Goal: Transaction & Acquisition: Purchase product/service

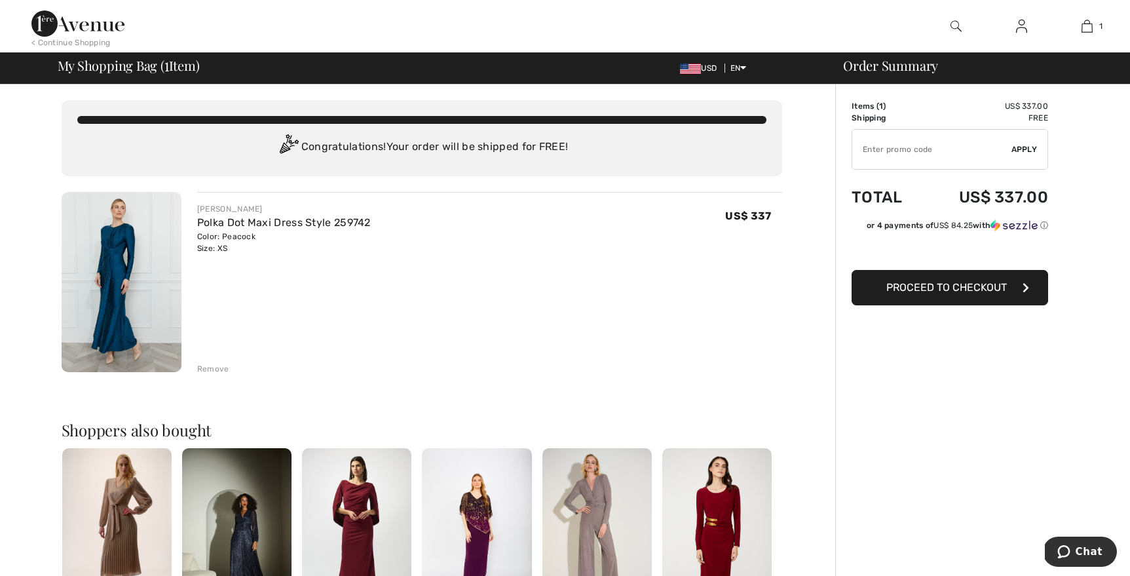
click at [141, 267] on img at bounding box center [122, 282] width 120 height 180
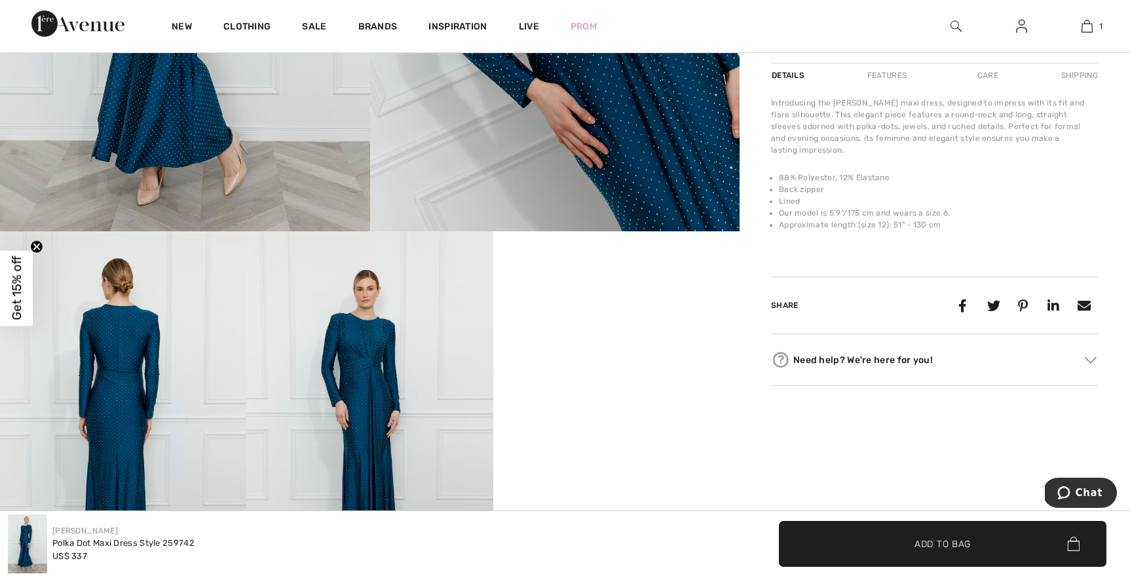
scroll to position [402, 0]
click at [376, 369] on img at bounding box center [369, 416] width 246 height 370
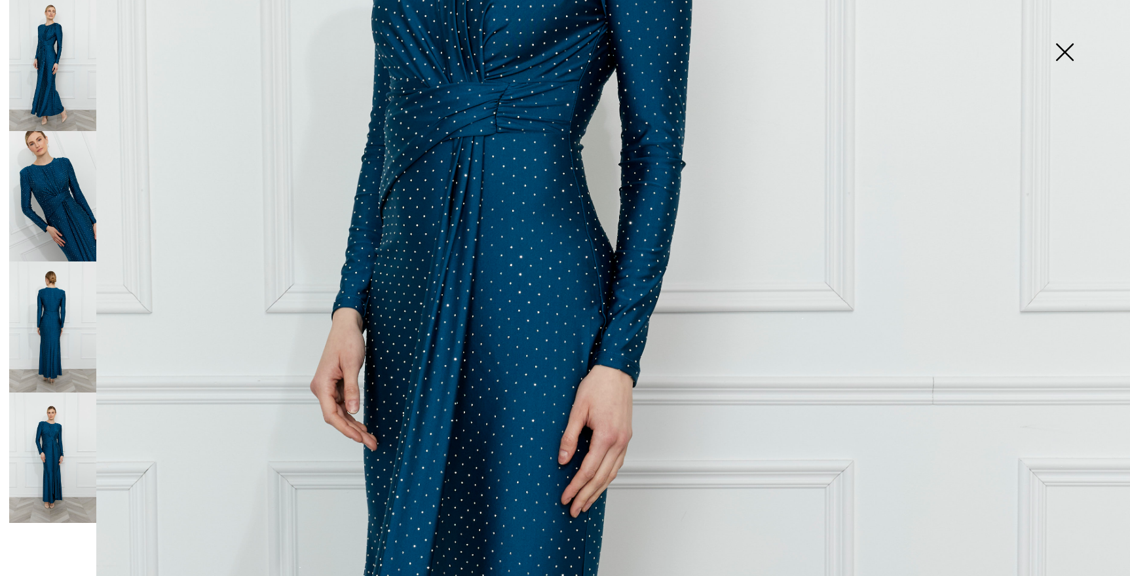
scroll to position [455, 0]
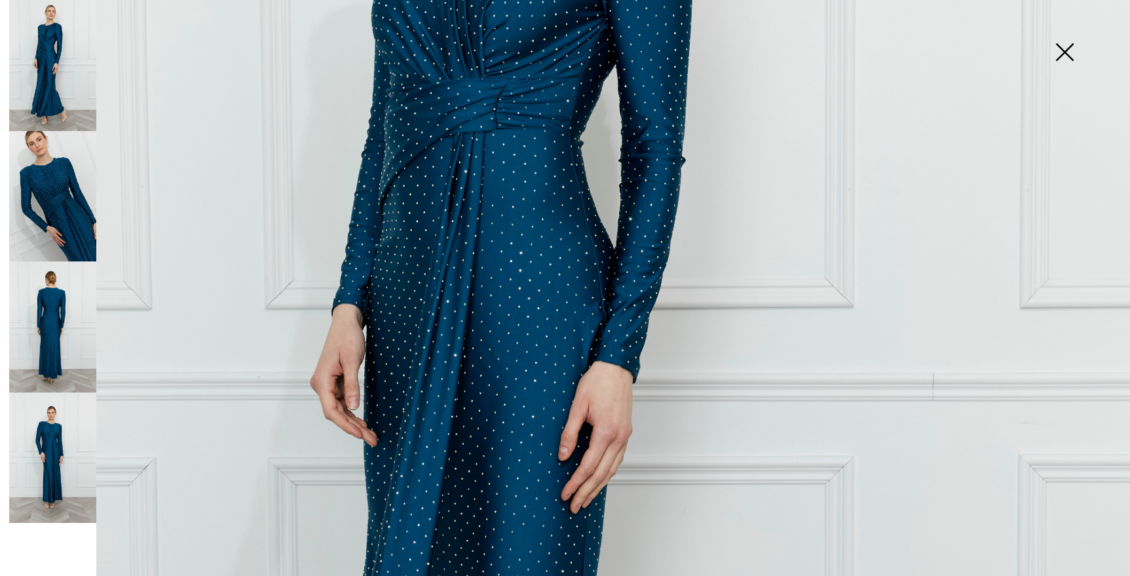
click at [65, 204] on img at bounding box center [52, 196] width 87 height 131
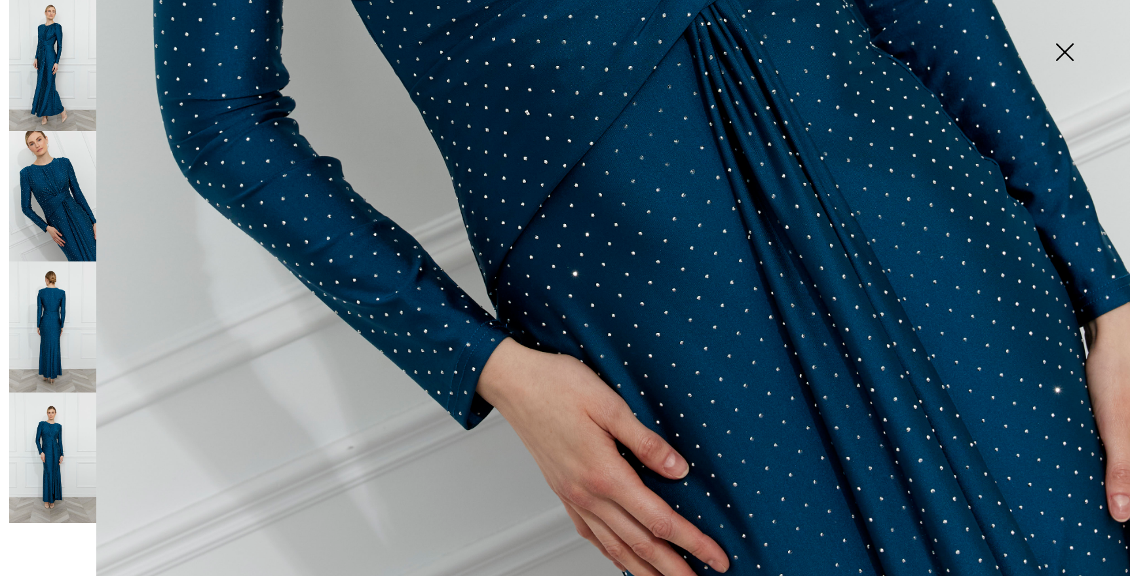
scroll to position [890, 0]
click at [57, 440] on img at bounding box center [52, 457] width 87 height 131
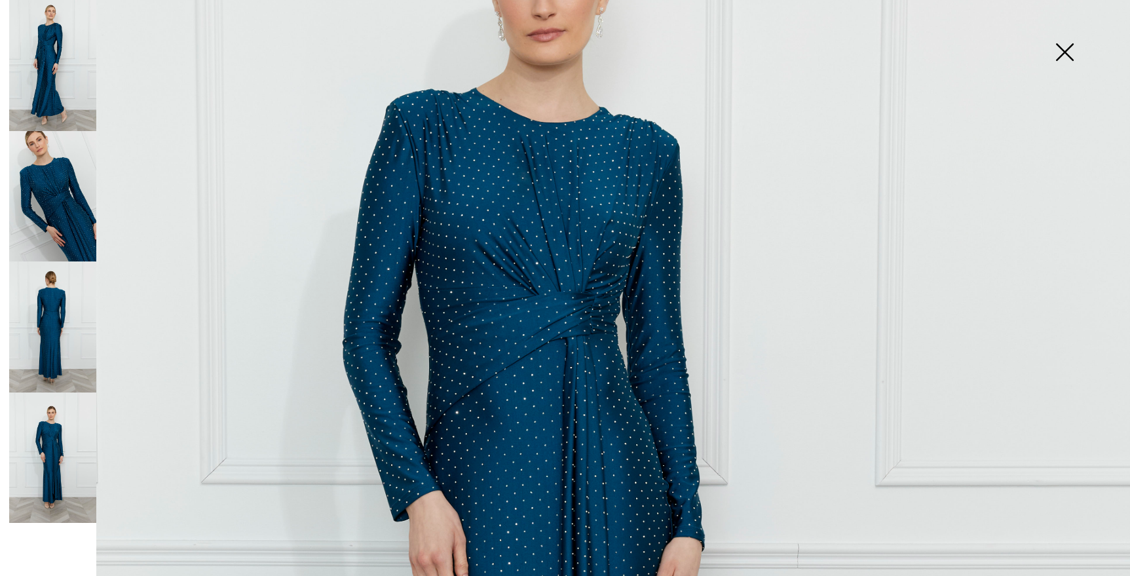
scroll to position [282, 0]
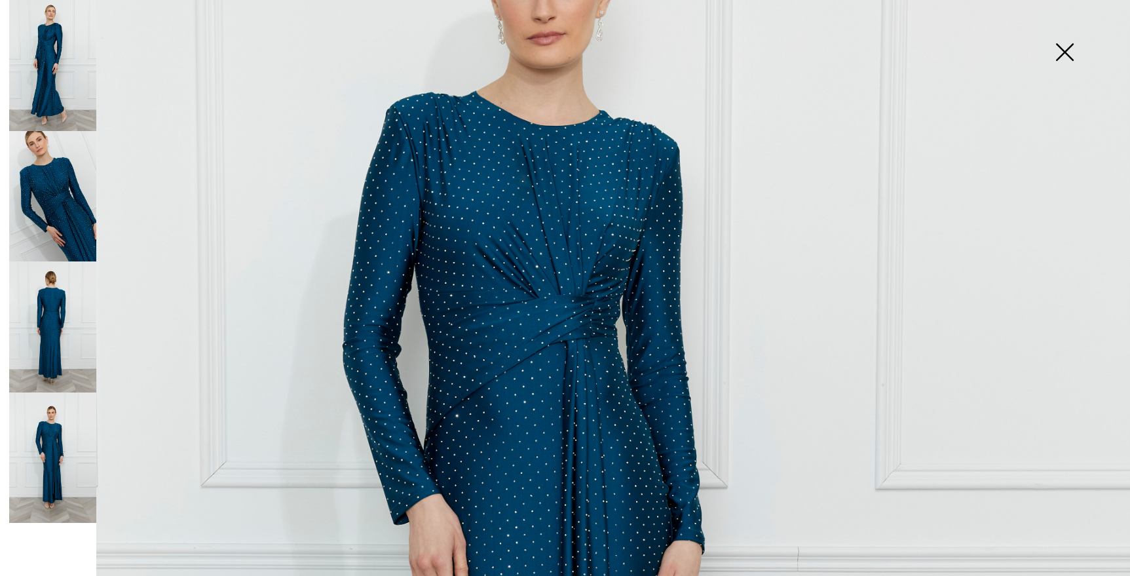
click at [1071, 52] on img at bounding box center [1065, 53] width 66 height 67
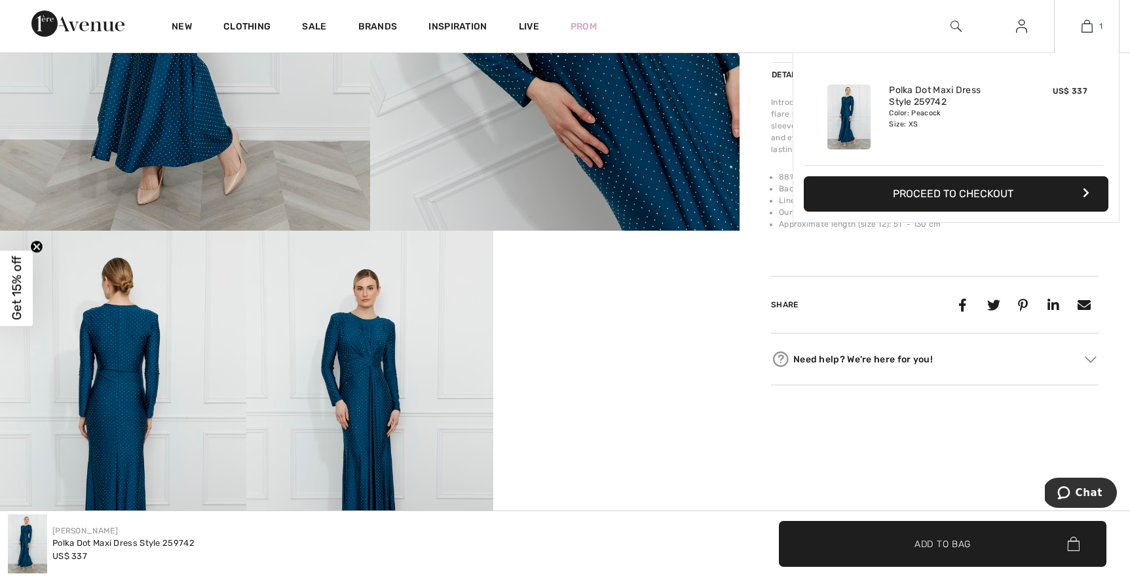
click at [1097, 28] on link "1" at bounding box center [1087, 26] width 64 height 16
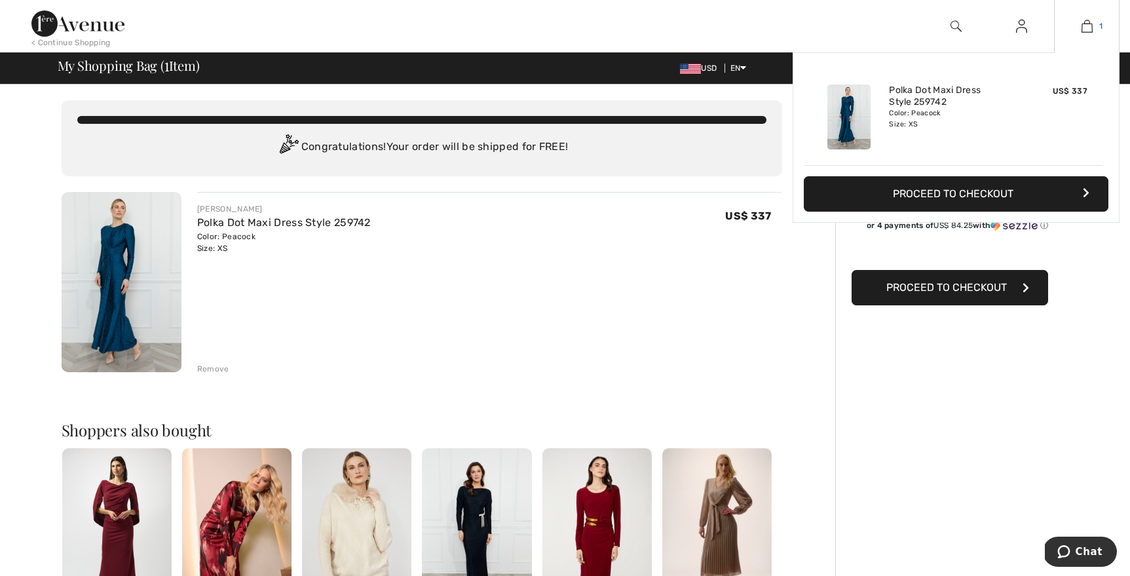
click at [1086, 28] on img at bounding box center [1087, 26] width 11 height 16
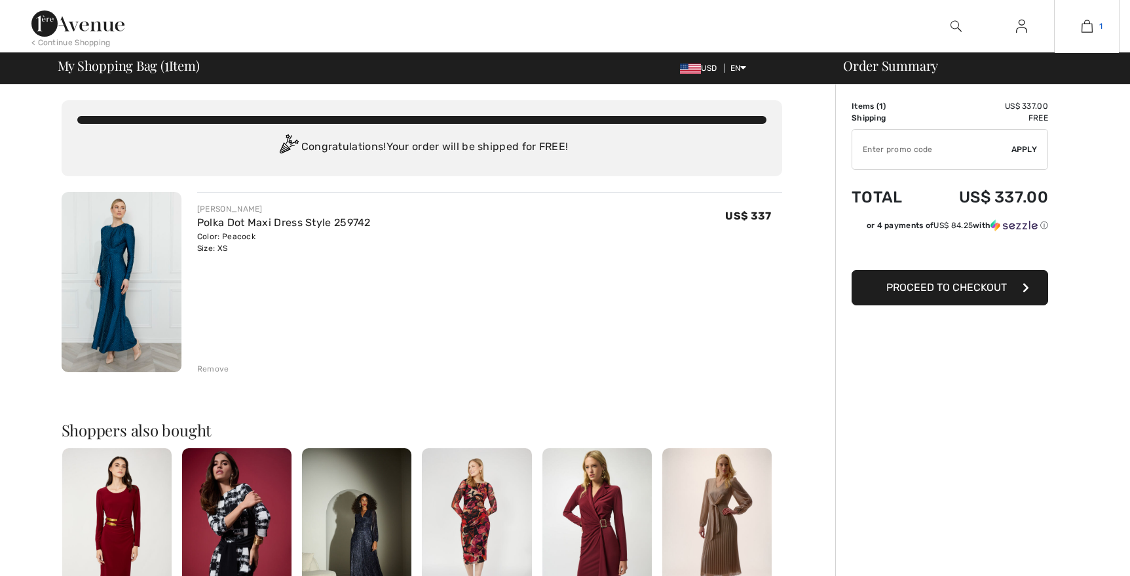
click at [1086, 28] on img at bounding box center [1087, 26] width 11 height 16
